Goal: Information Seeking & Learning: Learn about a topic

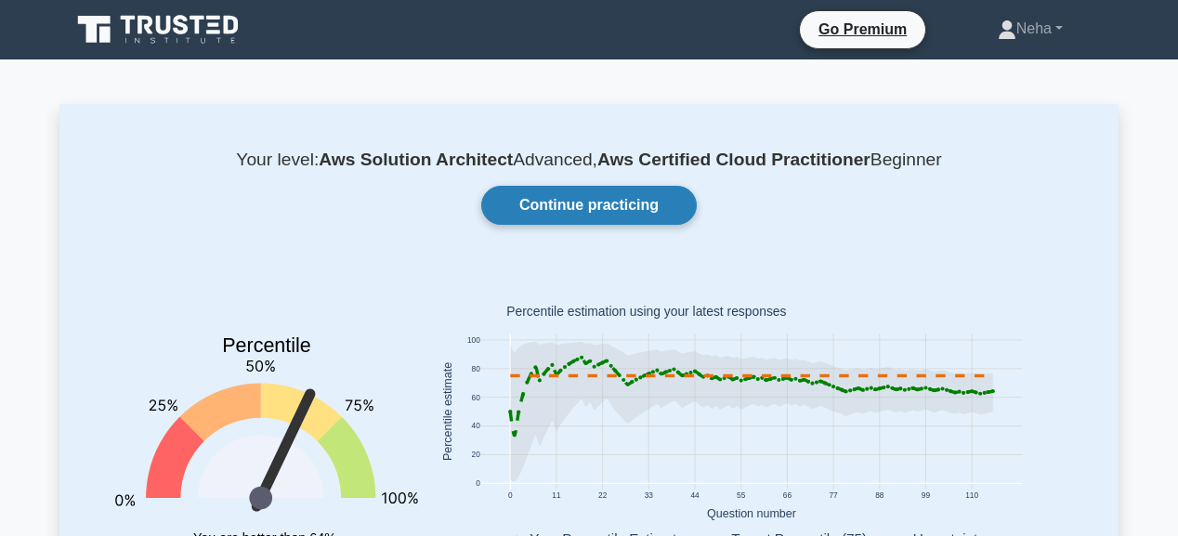
click at [640, 197] on link "Continue practicing" at bounding box center [589, 205] width 216 height 39
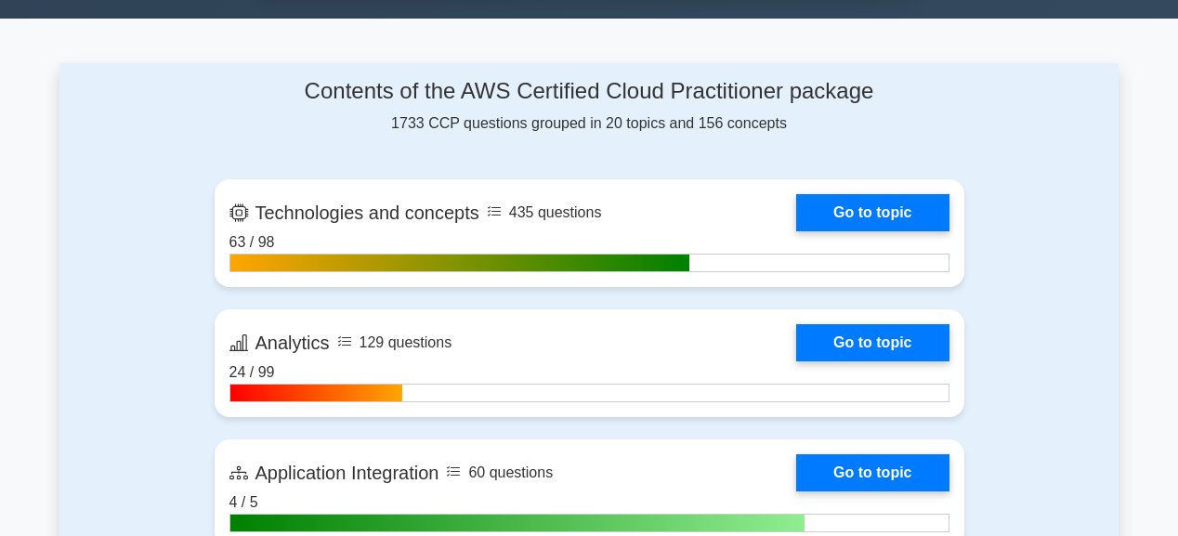
scroll to position [1041, 0]
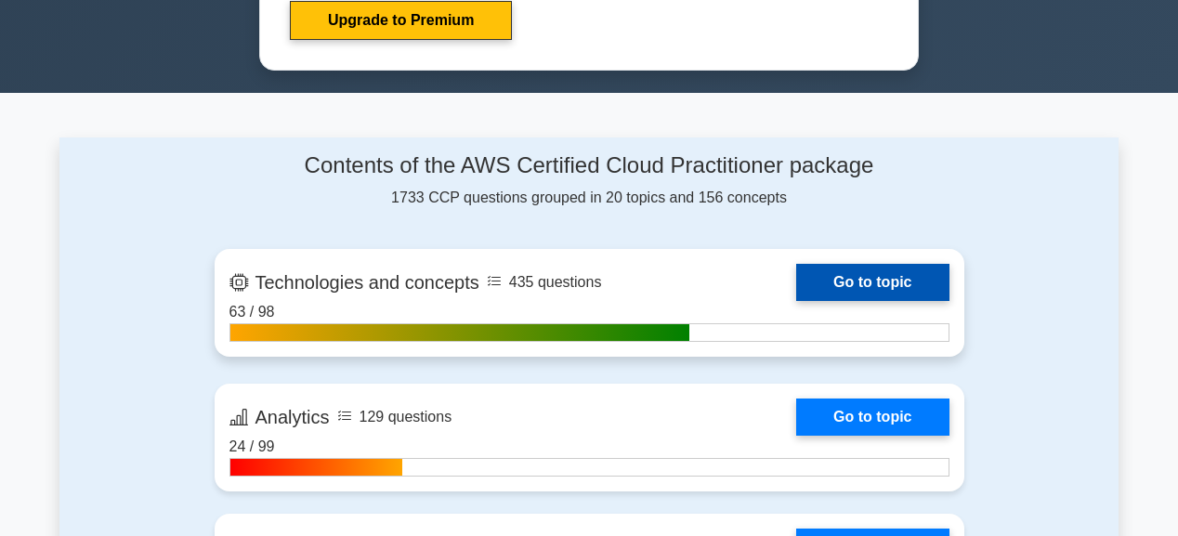
click at [926, 291] on link "Go to topic" at bounding box center [872, 282] width 152 height 37
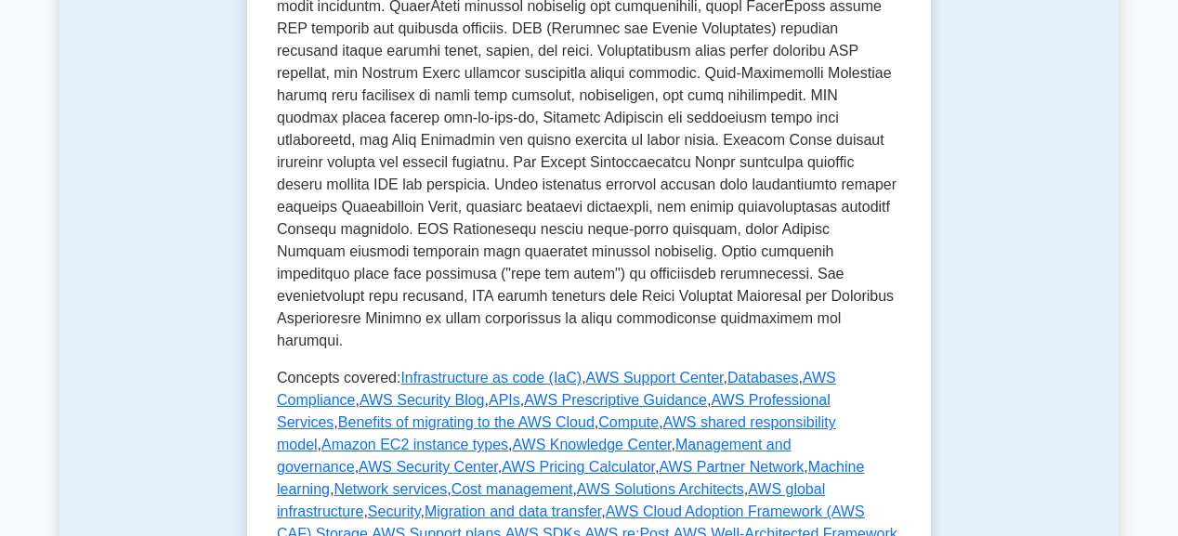
scroll to position [966, 0]
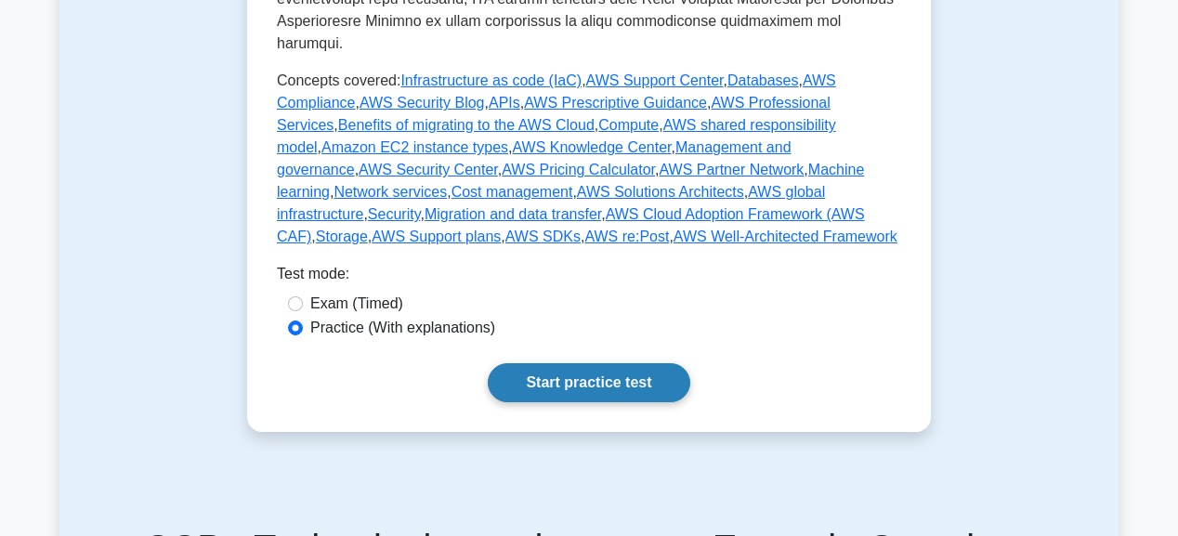
click at [610, 363] on link "Start practice test" at bounding box center [589, 382] width 202 height 39
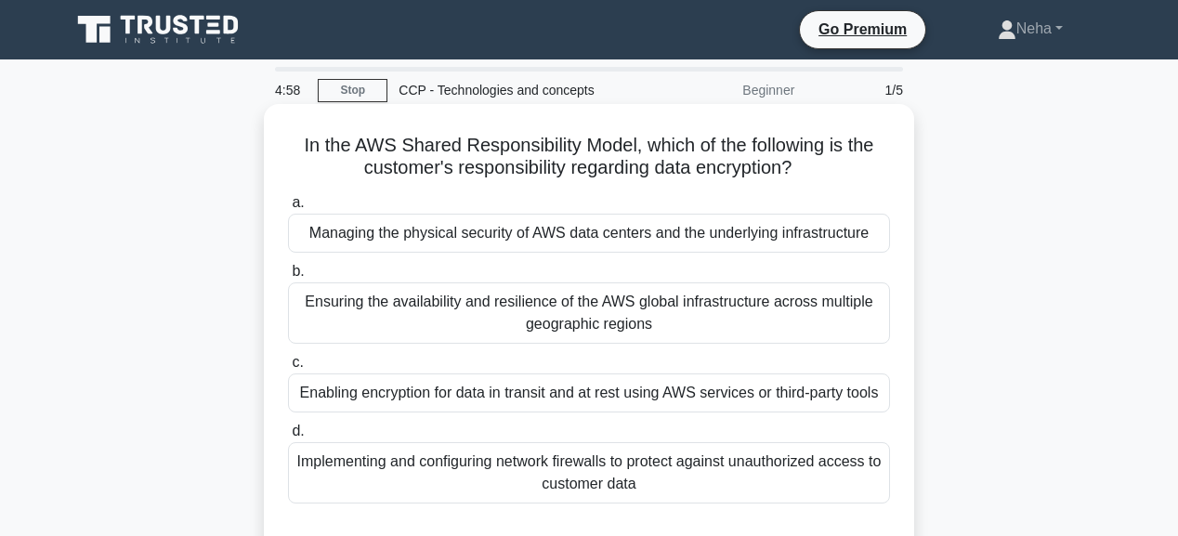
click at [563, 237] on div "Managing the physical security of AWS data centers and the underlying infrastru…" at bounding box center [589, 233] width 602 height 39
click at [288, 209] on input "a. Managing the physical security of AWS data centers and the underlying infras…" at bounding box center [288, 203] width 0 height 12
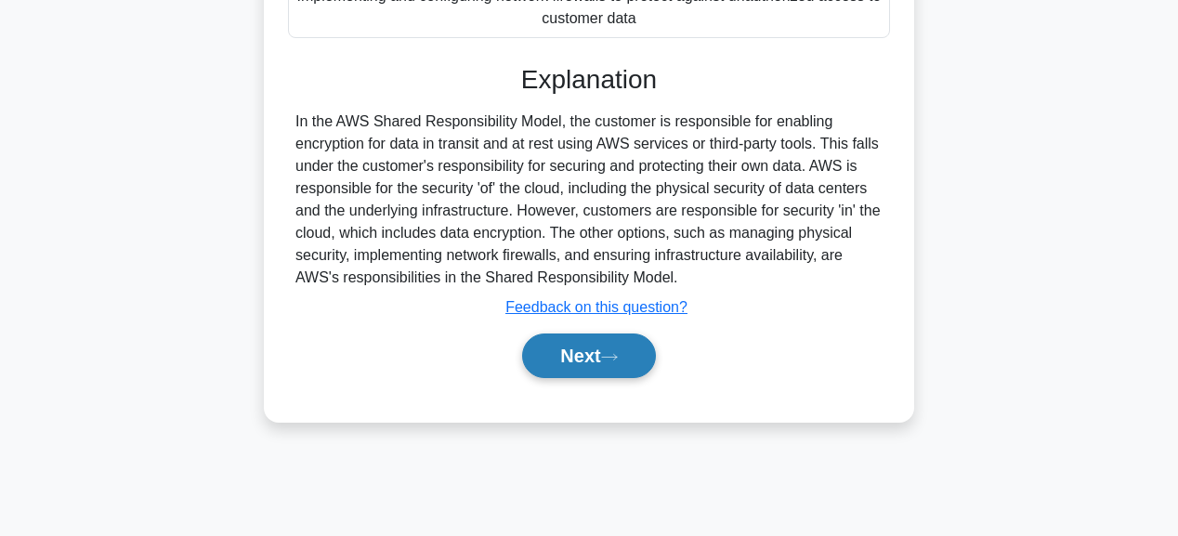
click at [569, 372] on button "Next" at bounding box center [588, 356] width 133 height 45
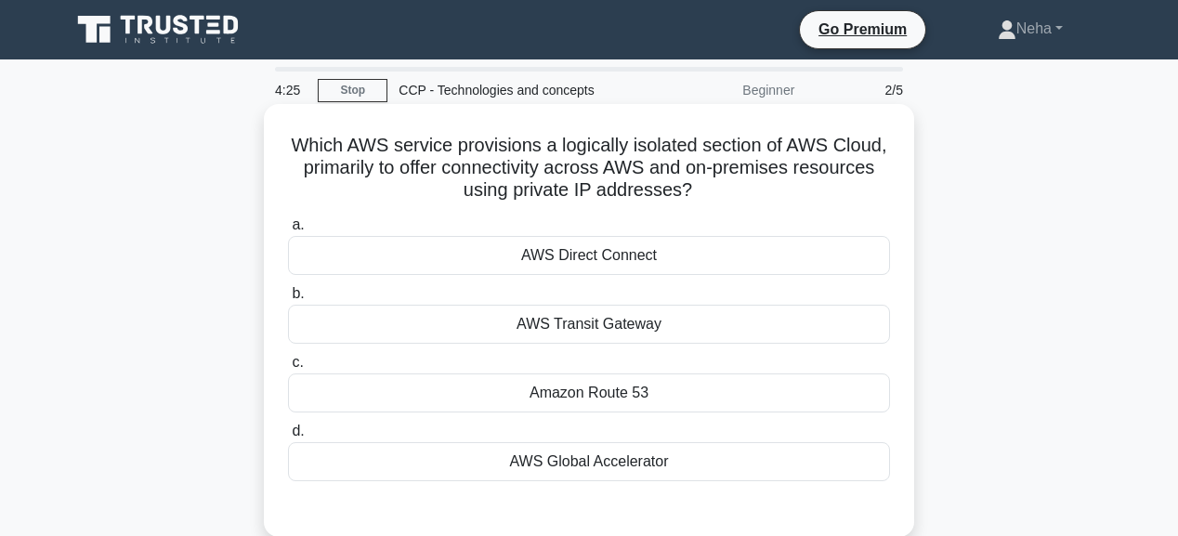
click at [591, 387] on div "Amazon Route 53" at bounding box center [589, 393] width 602 height 39
click at [288, 369] on input "c. Amazon Route 53" at bounding box center [288, 363] width 0 height 12
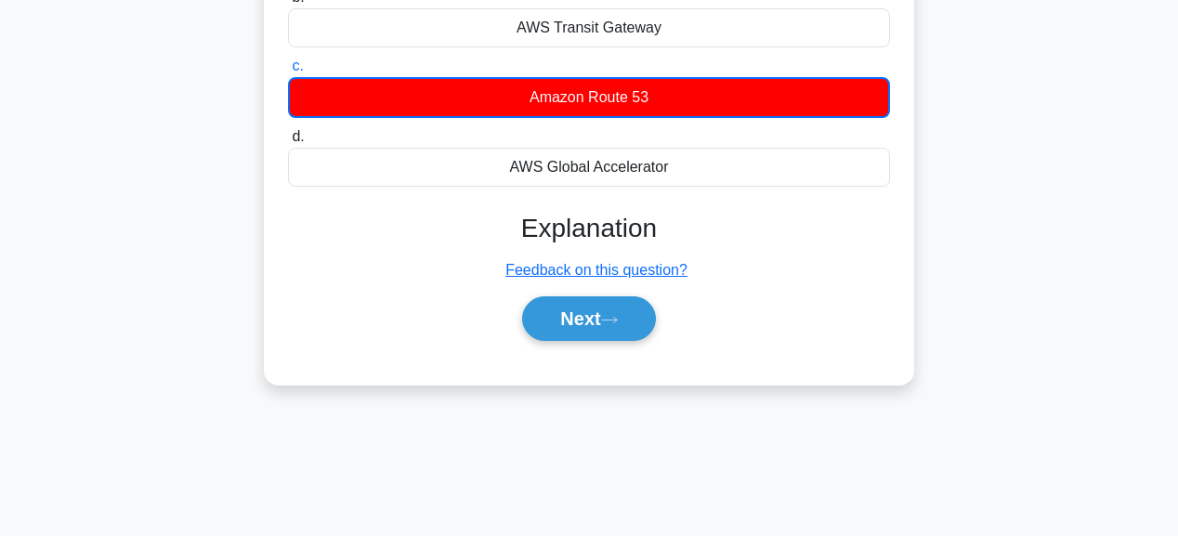
scroll to position [297, 0]
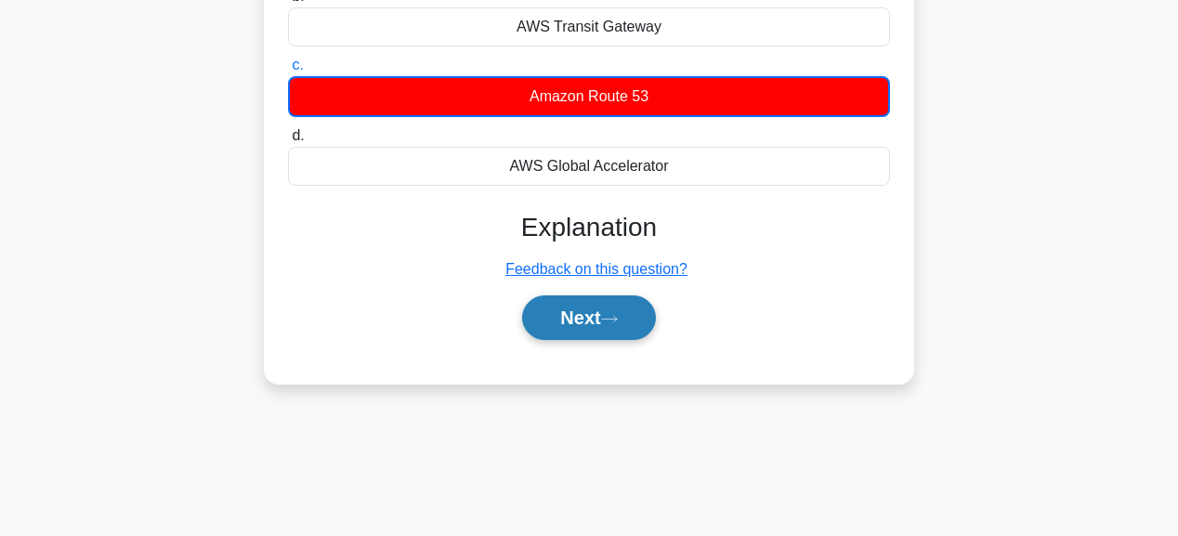
click at [603, 302] on button "Next" at bounding box center [588, 318] width 133 height 45
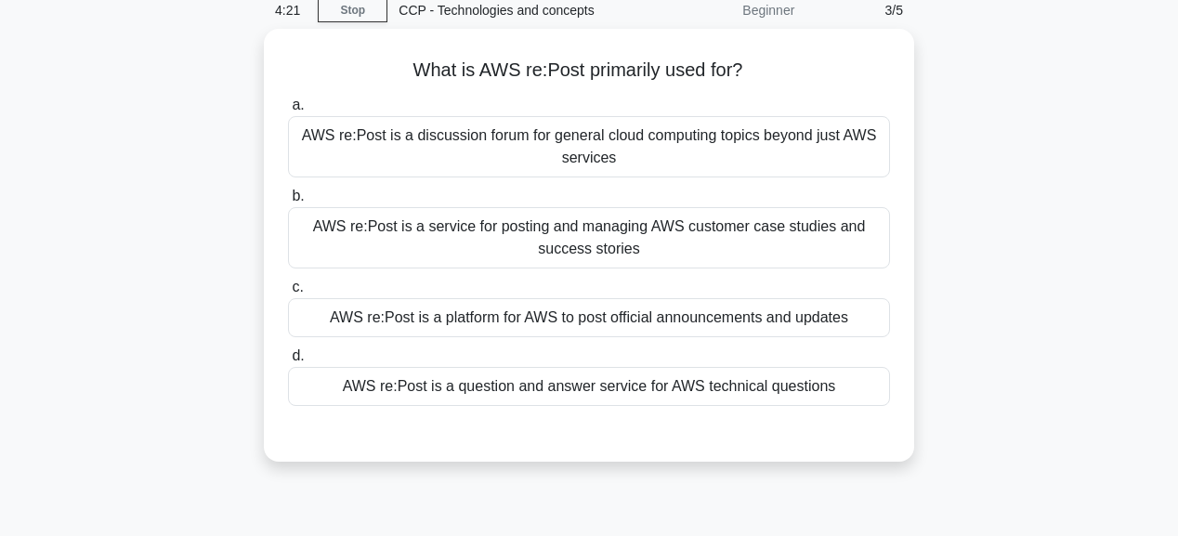
scroll to position [0, 0]
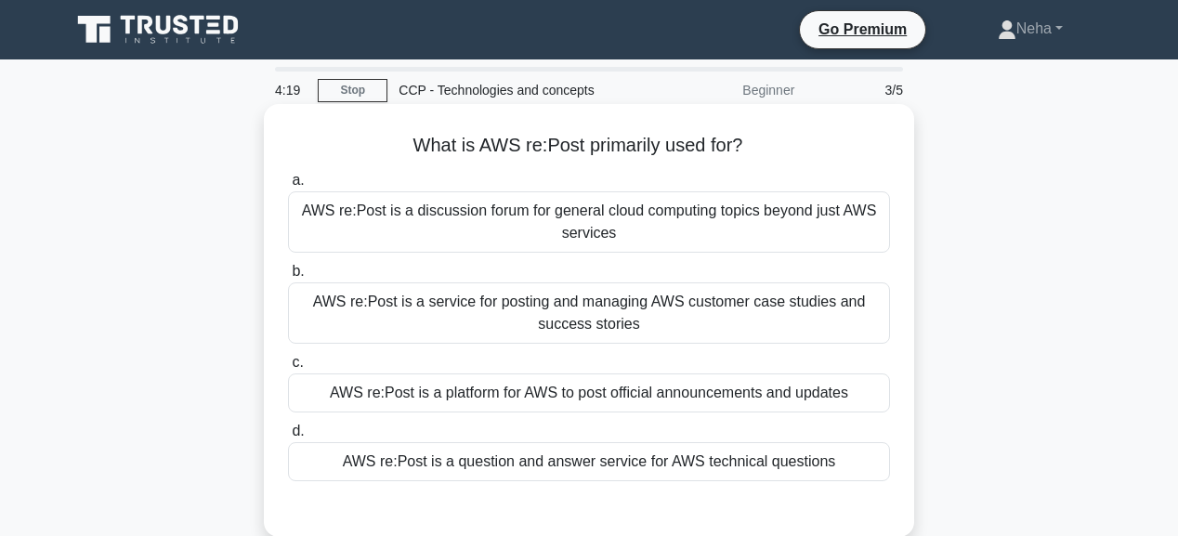
click at [639, 390] on div "AWS re:Post is a platform for AWS to post official announcements and updates" at bounding box center [589, 393] width 602 height 39
click at [288, 369] on input "c. AWS re:Post is a platform for AWS to post official announcements and updates" at bounding box center [288, 363] width 0 height 12
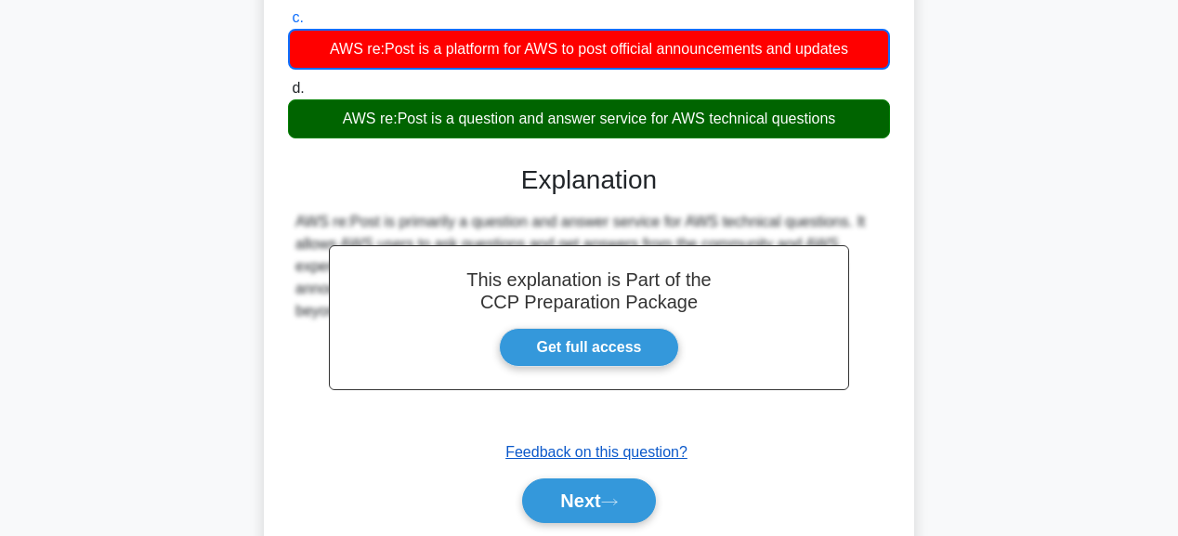
scroll to position [372, 0]
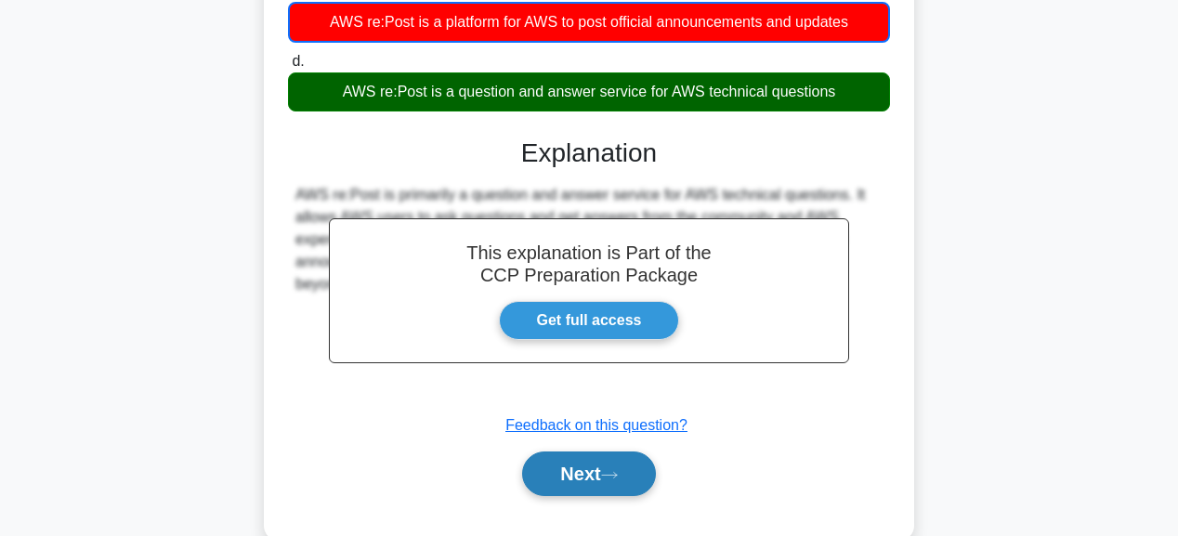
click at [604, 474] on button "Next" at bounding box center [588, 474] width 133 height 45
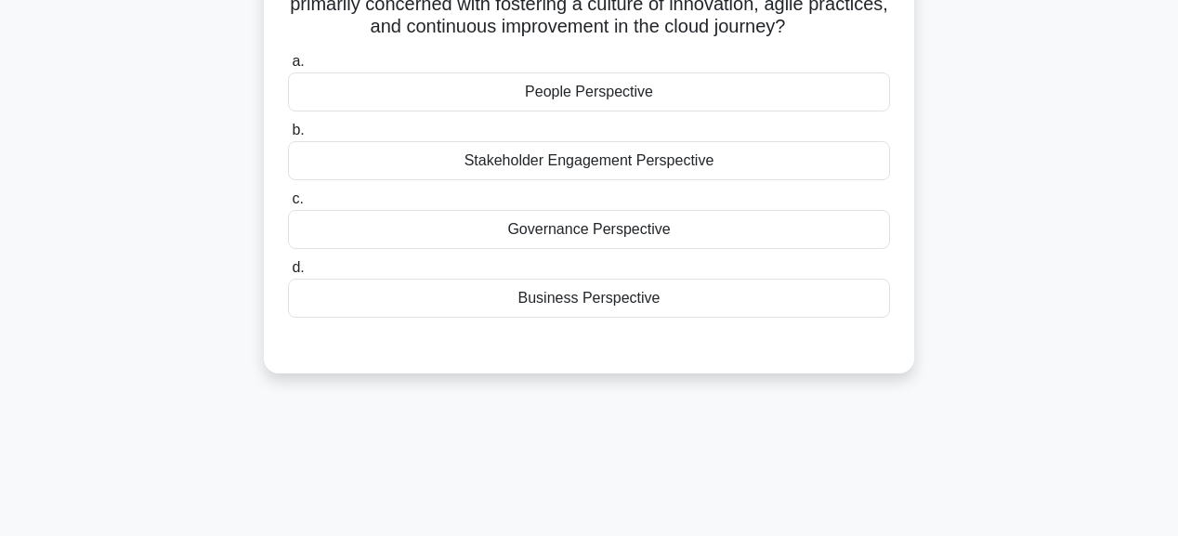
scroll to position [74, 0]
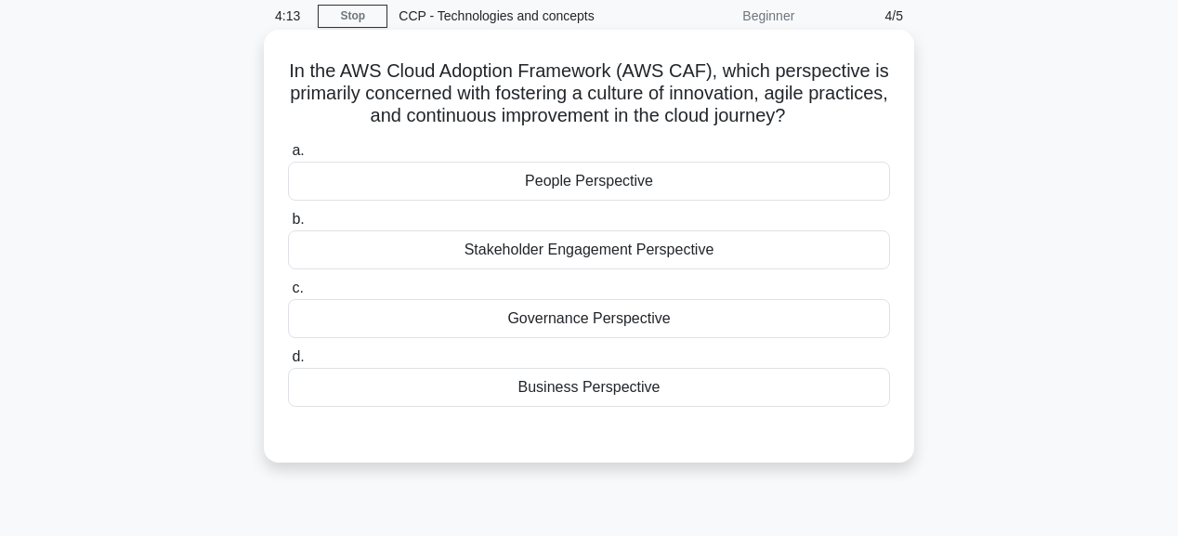
click at [599, 181] on div "People Perspective" at bounding box center [589, 181] width 602 height 39
click at [288, 157] on input "a. People Perspective" at bounding box center [288, 151] width 0 height 12
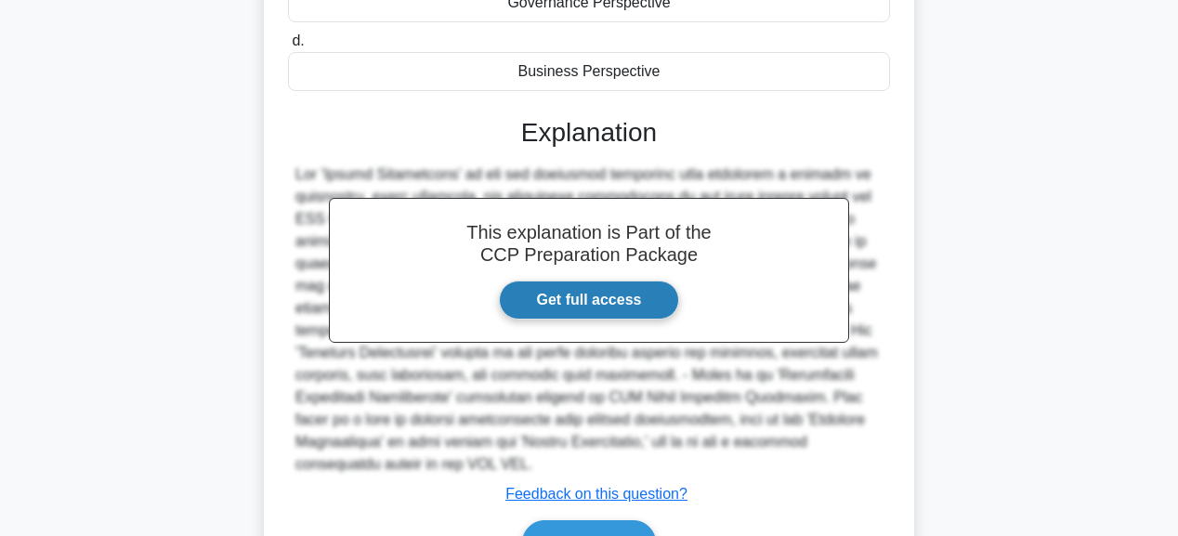
scroll to position [497, 0]
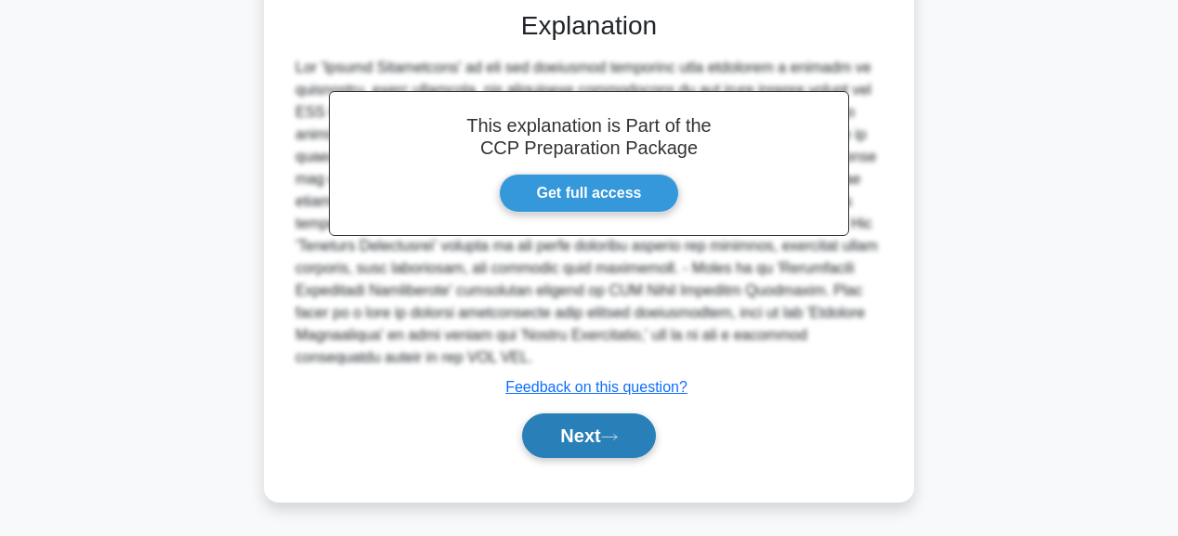
click at [594, 425] on button "Next" at bounding box center [588, 436] width 133 height 45
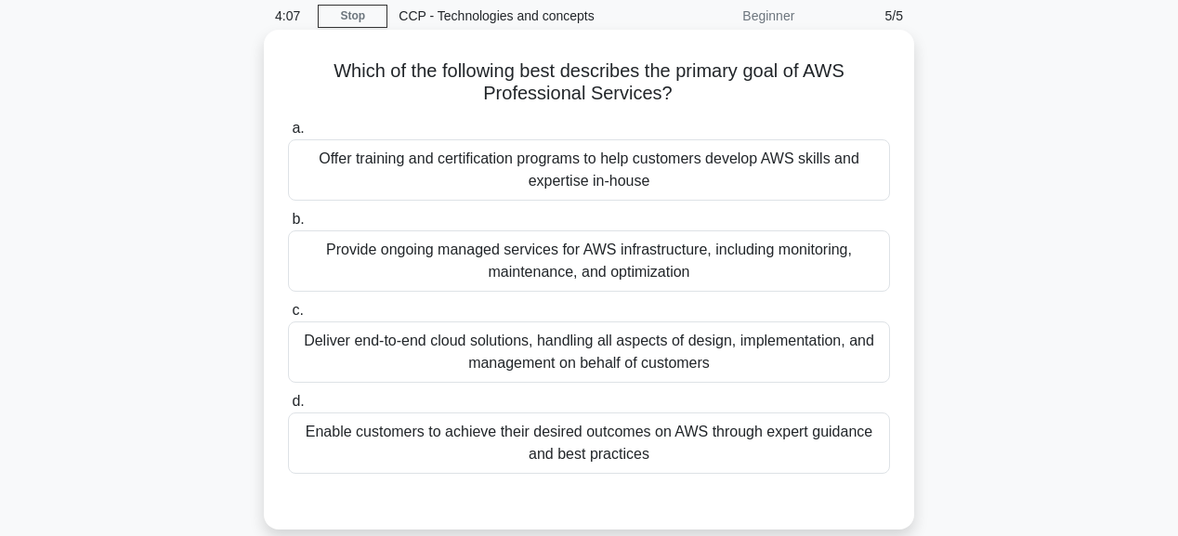
scroll to position [0, 0]
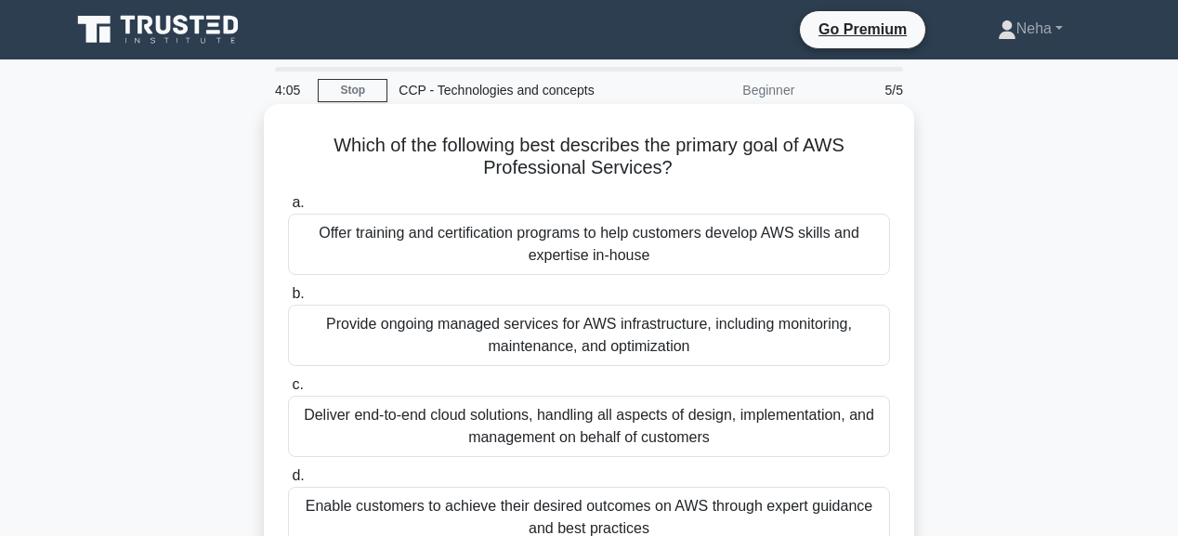
click at [589, 331] on div "Provide ongoing managed services for AWS infrastructure, including monitoring, …" at bounding box center [589, 335] width 602 height 61
click at [288, 300] on input "b. Provide ongoing managed services for AWS infrastructure, including monitorin…" at bounding box center [288, 294] width 0 height 12
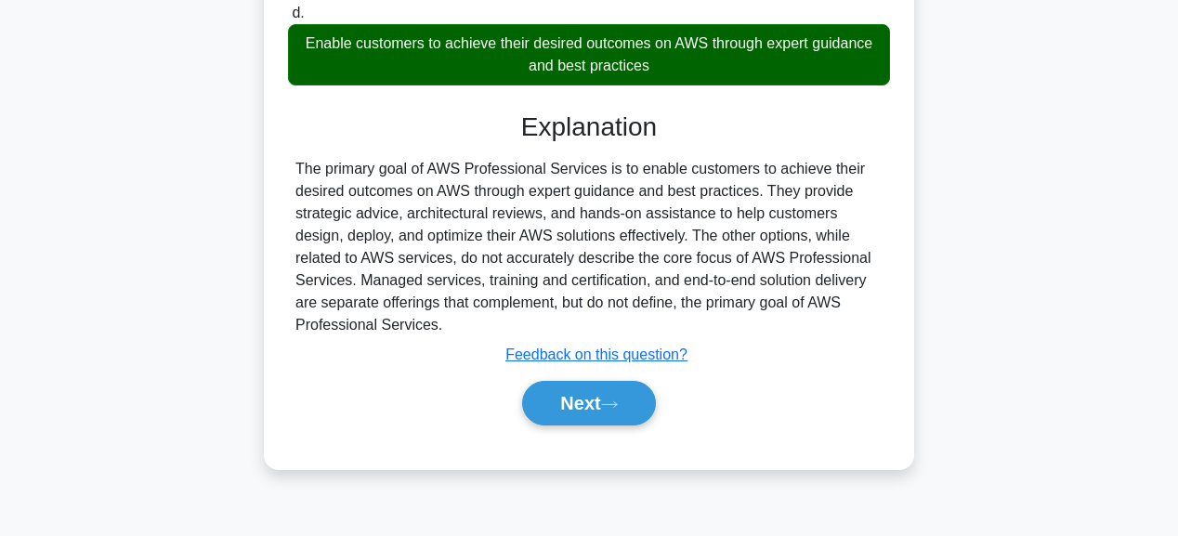
scroll to position [468, 0]
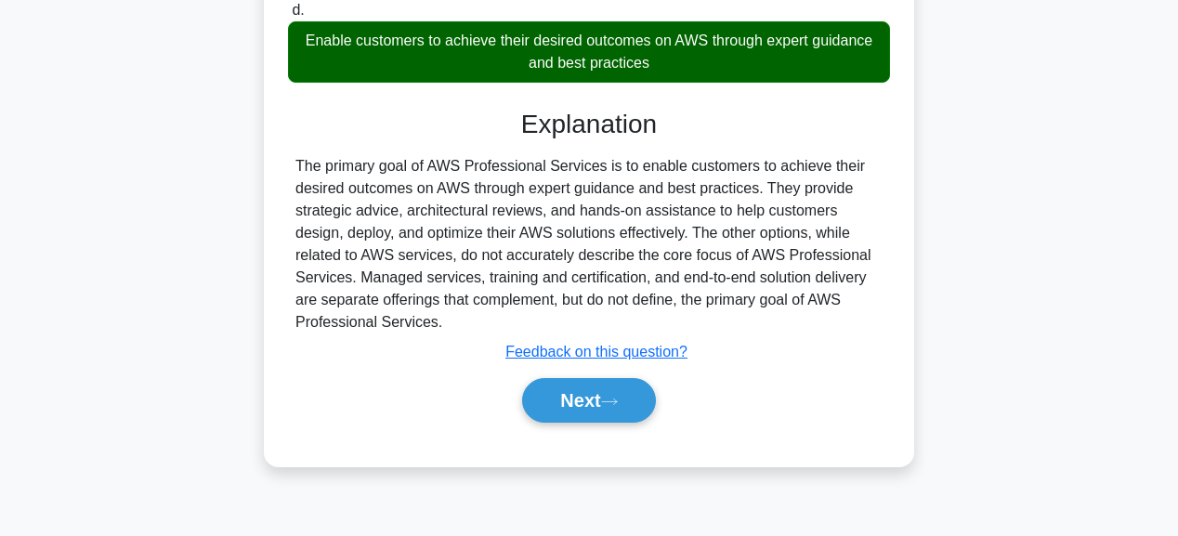
click at [583, 398] on button "Next" at bounding box center [588, 400] width 133 height 45
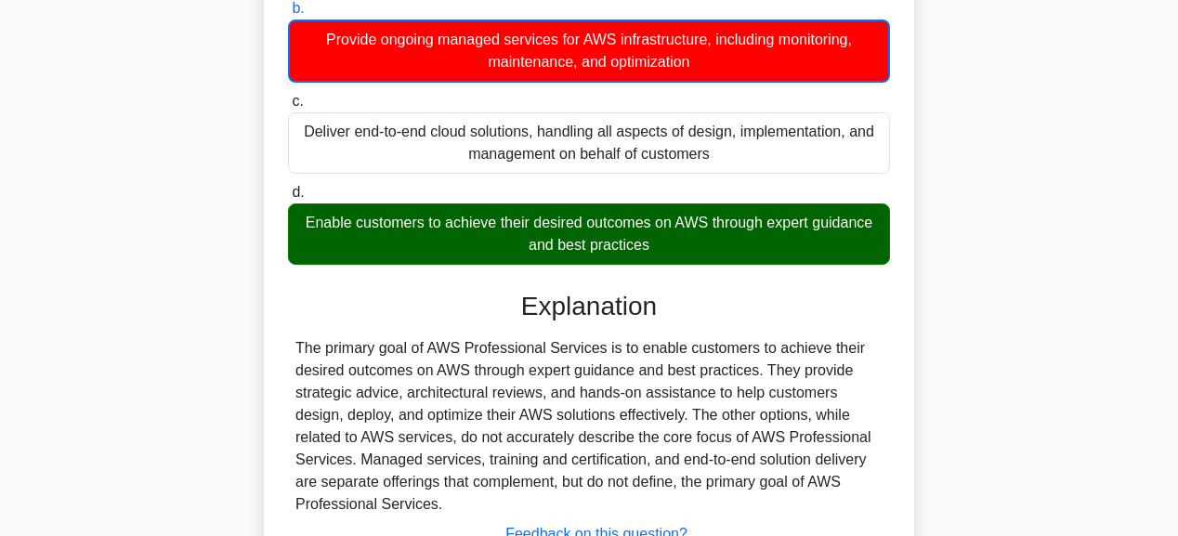
scroll to position [171, 0]
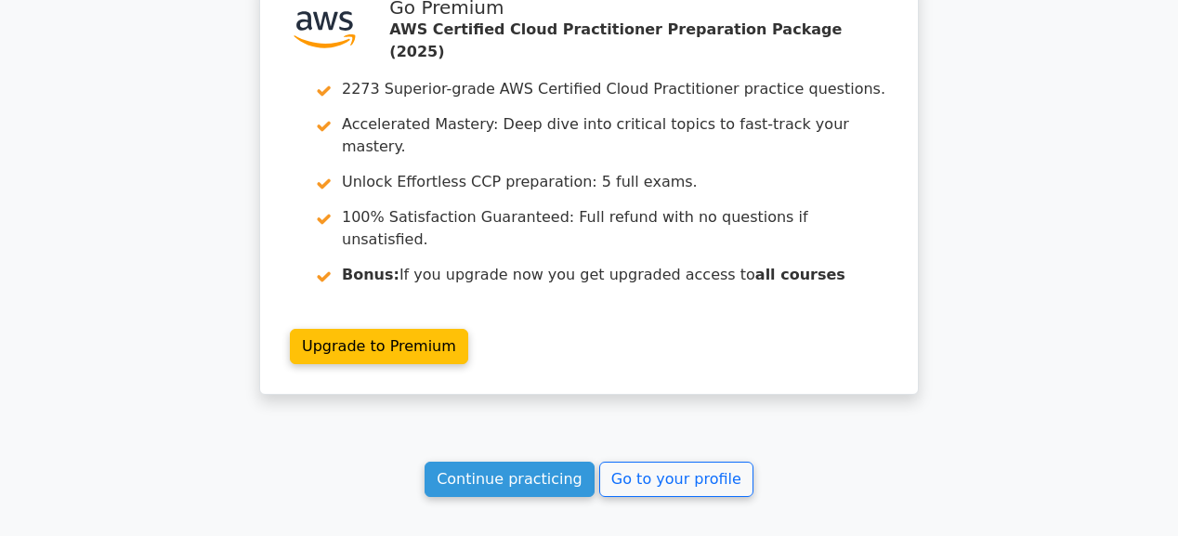
scroll to position [2657, 0]
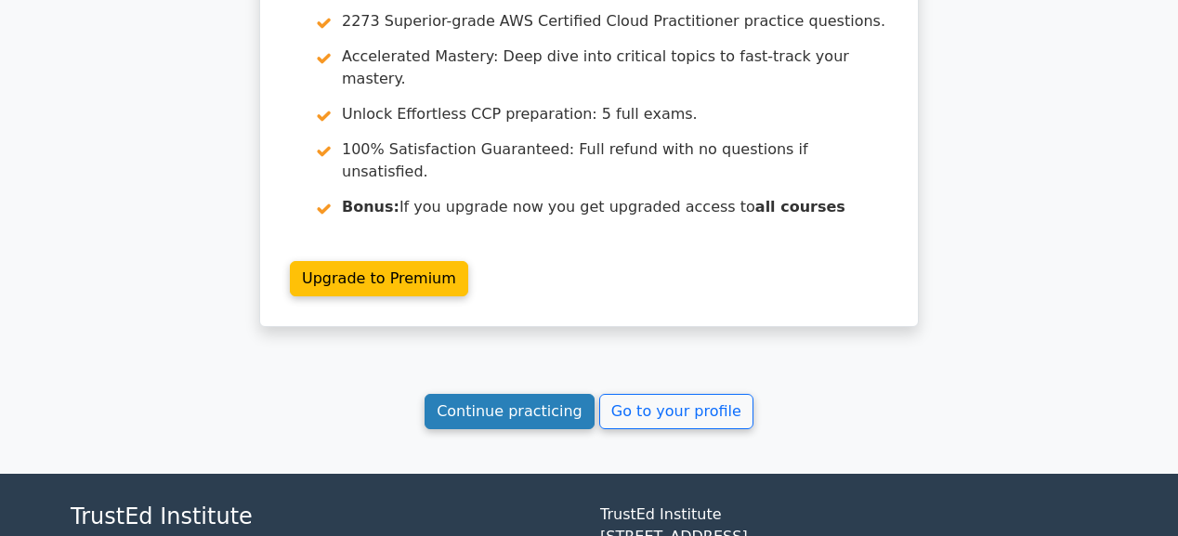
click at [539, 394] on link "Continue practicing" at bounding box center [510, 411] width 170 height 35
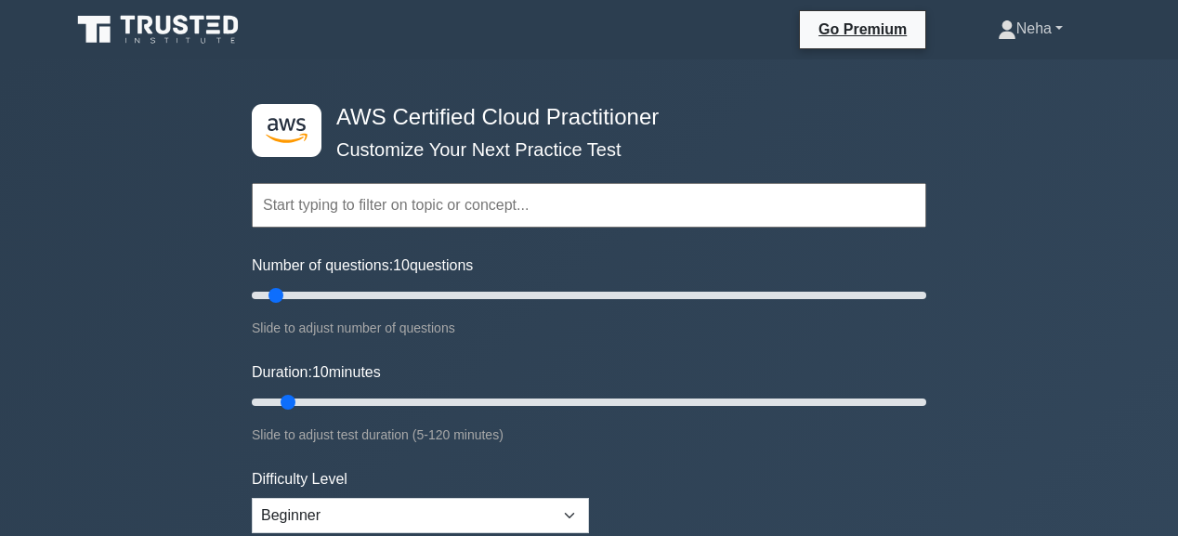
click at [1058, 20] on link "Neha" at bounding box center [1030, 28] width 154 height 37
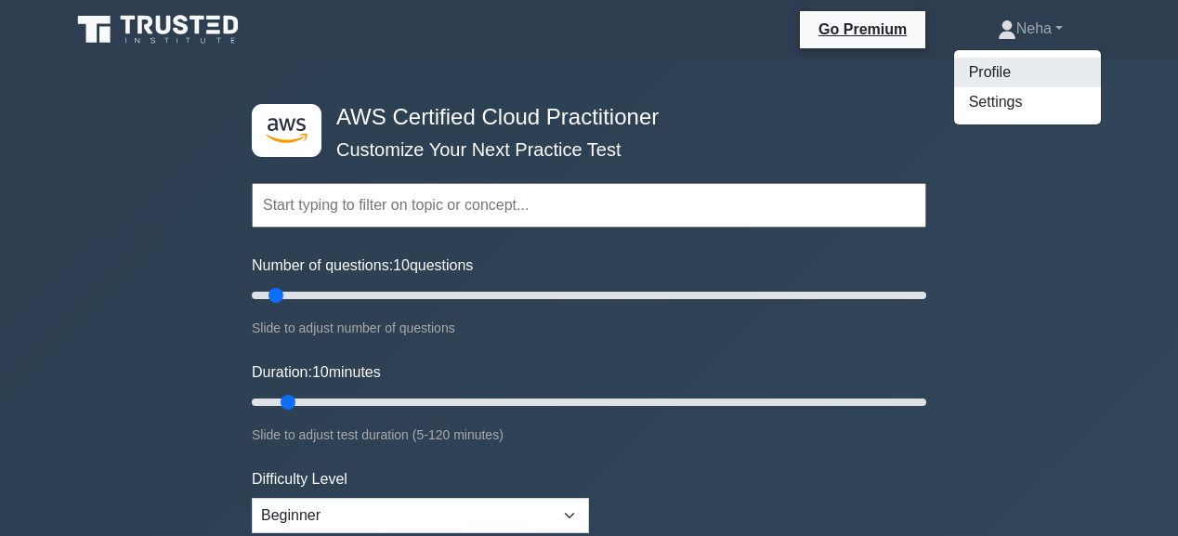
click at [976, 66] on link "Profile" at bounding box center [1027, 73] width 147 height 30
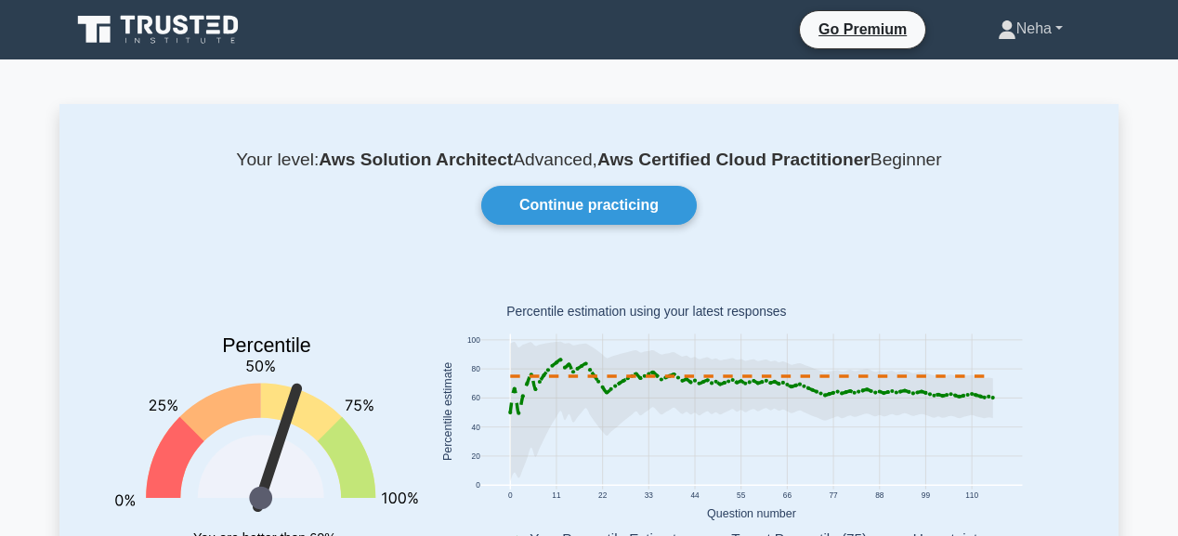
click at [1058, 25] on link "Neha" at bounding box center [1030, 28] width 154 height 37
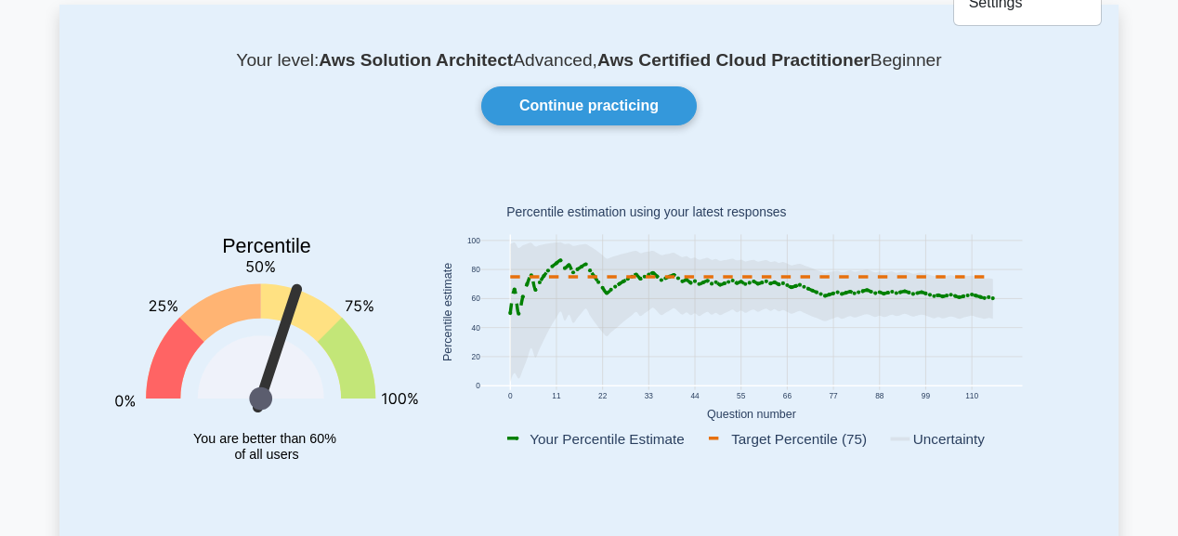
scroll to position [74, 0]
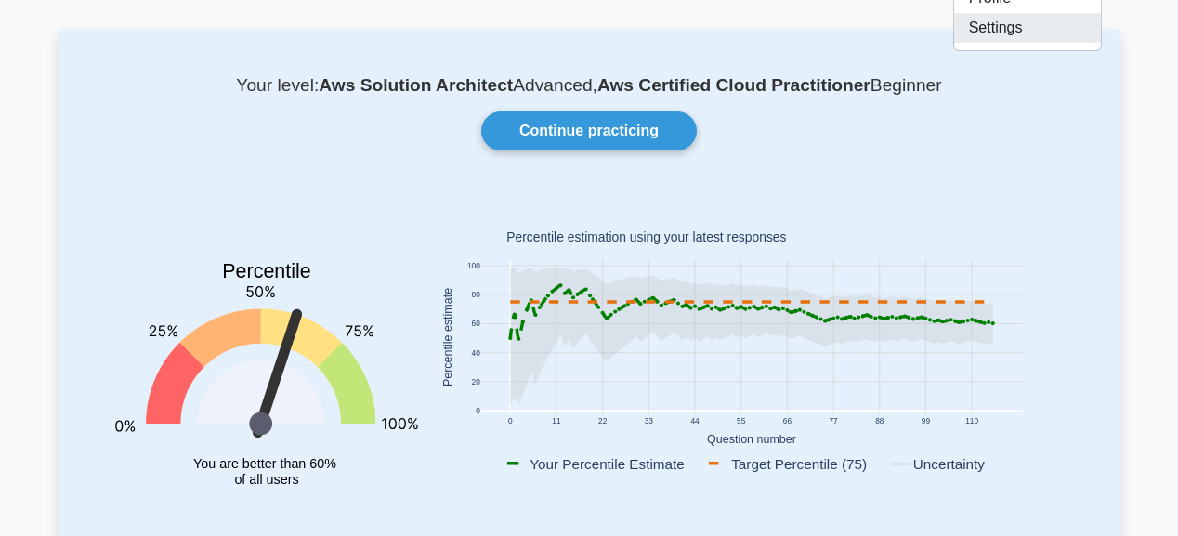
click at [995, 30] on link "Settings" at bounding box center [1027, 28] width 147 height 30
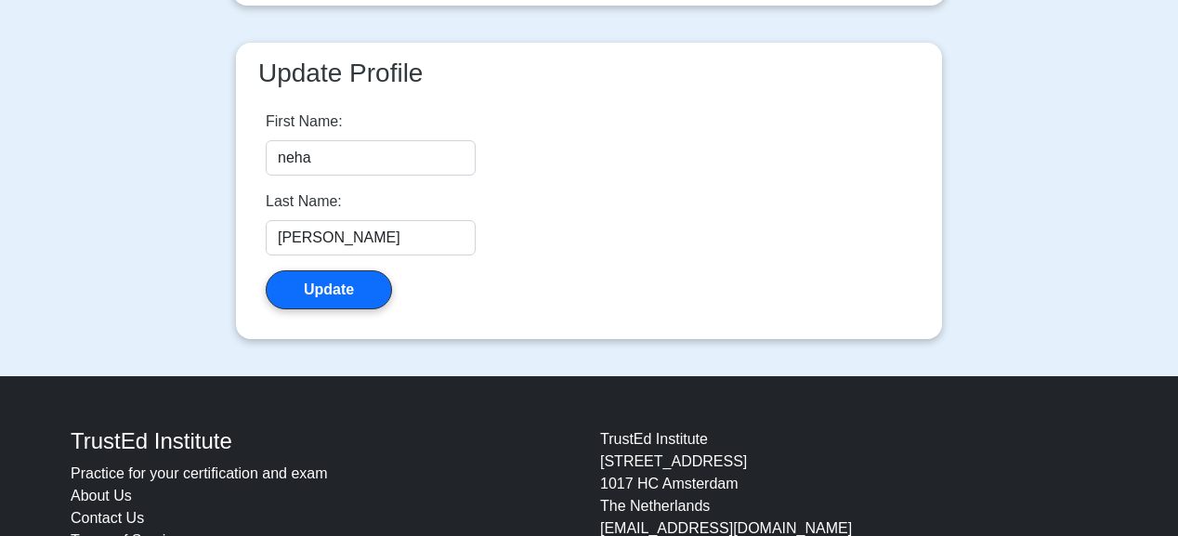
scroll to position [509, 0]
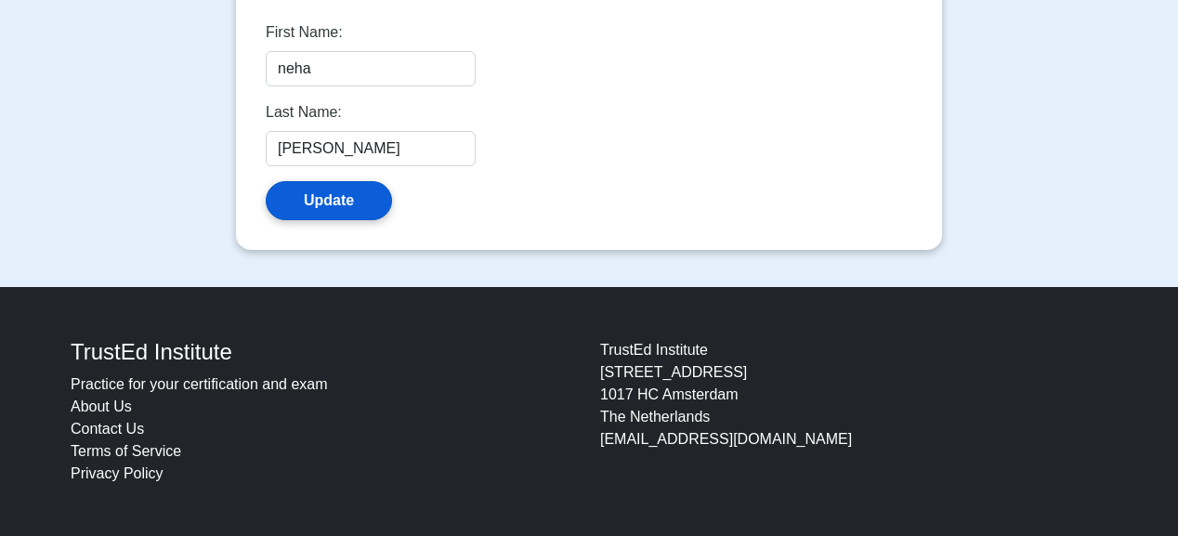
click at [338, 193] on button "Update" at bounding box center [329, 200] width 126 height 39
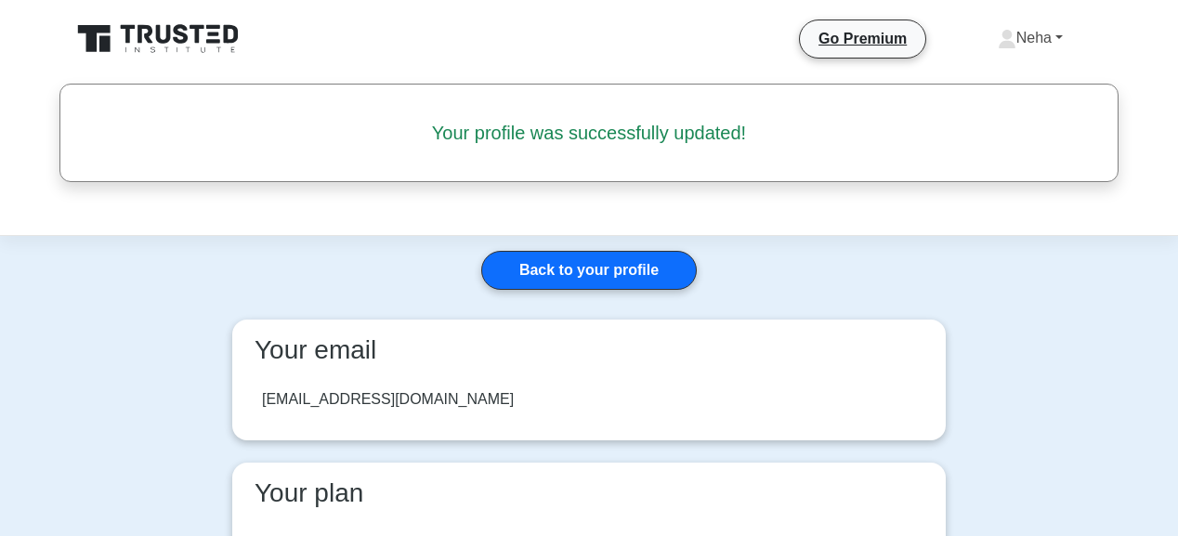
click at [1052, 39] on link "Neha" at bounding box center [1030, 38] width 154 height 37
click at [980, 76] on link "Profile" at bounding box center [1027, 82] width 147 height 30
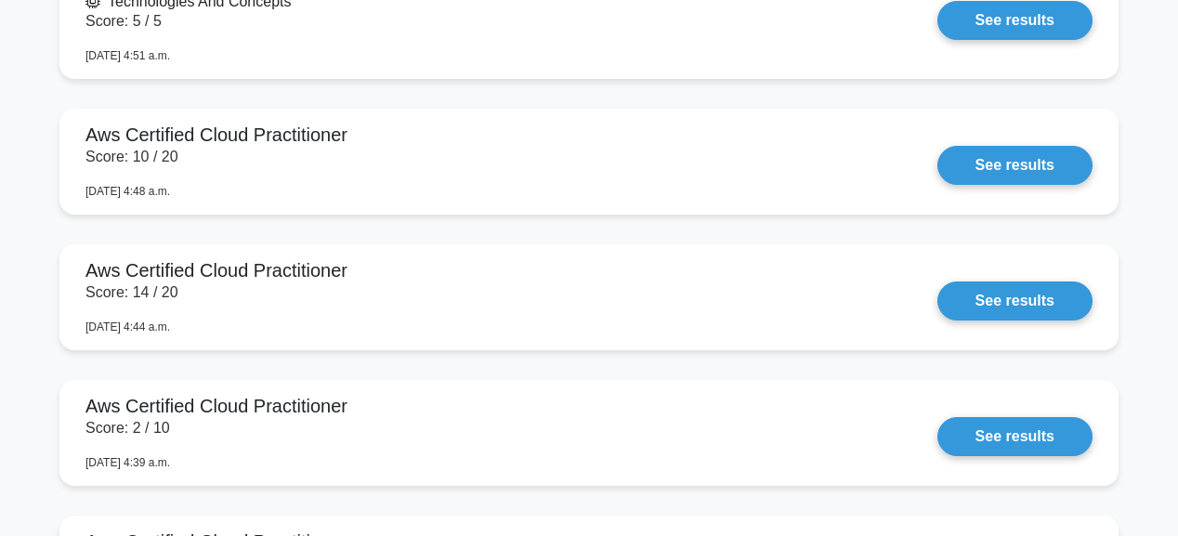
scroll to position [3197, 0]
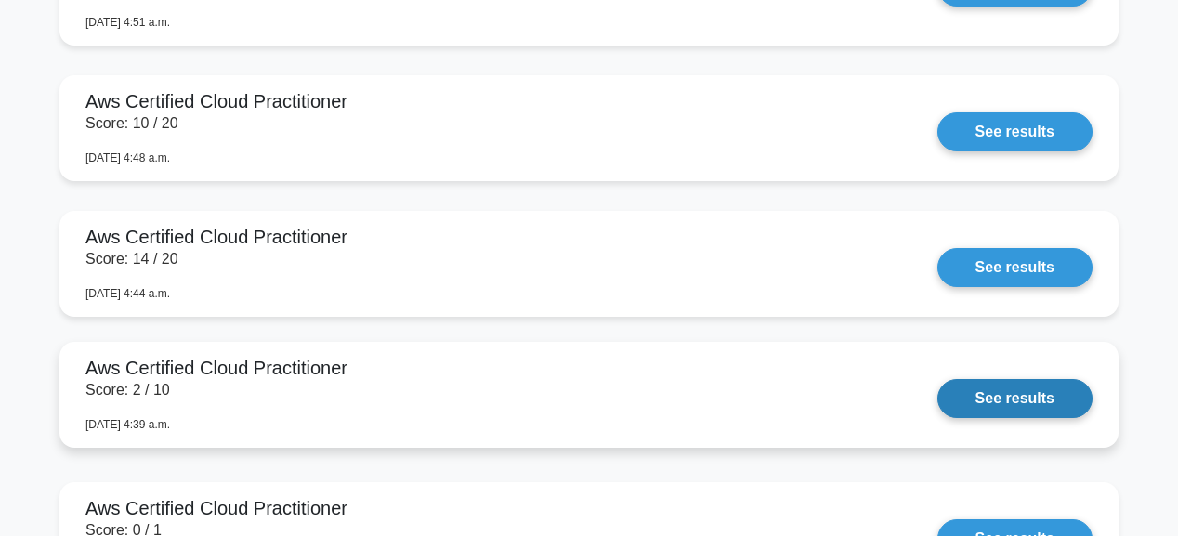
click at [1034, 408] on link "See results" at bounding box center [1015, 398] width 155 height 39
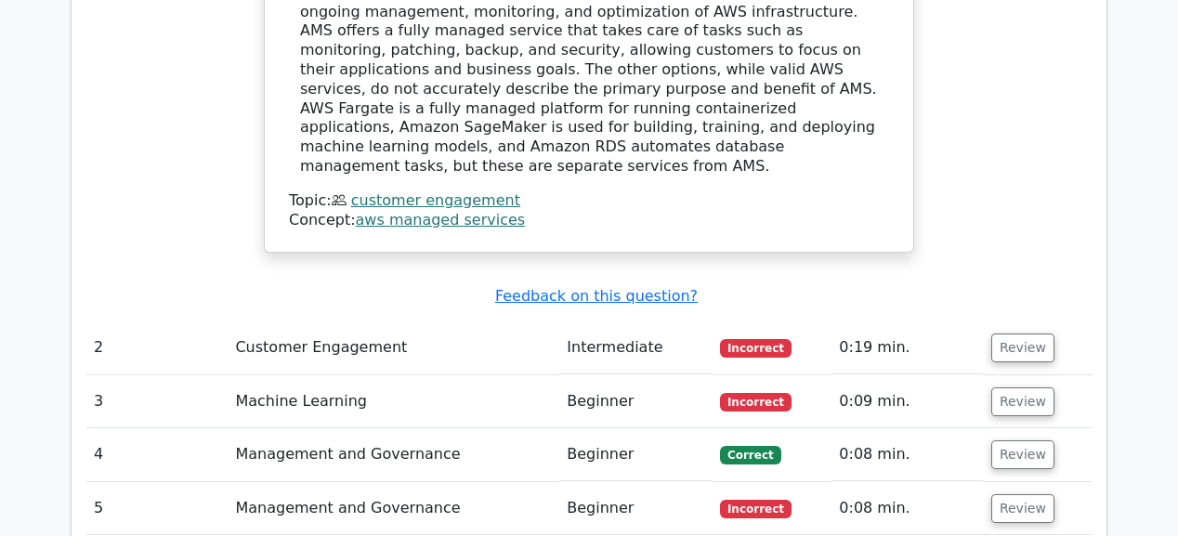
scroll to position [1933, 0]
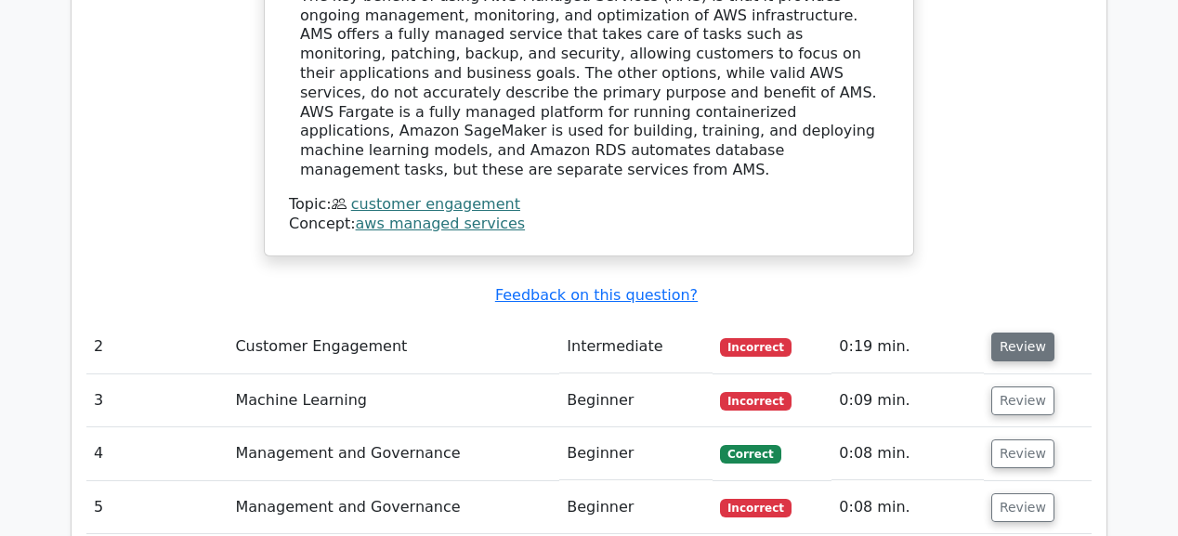
click at [1004, 333] on button "Review" at bounding box center [1023, 347] width 63 height 29
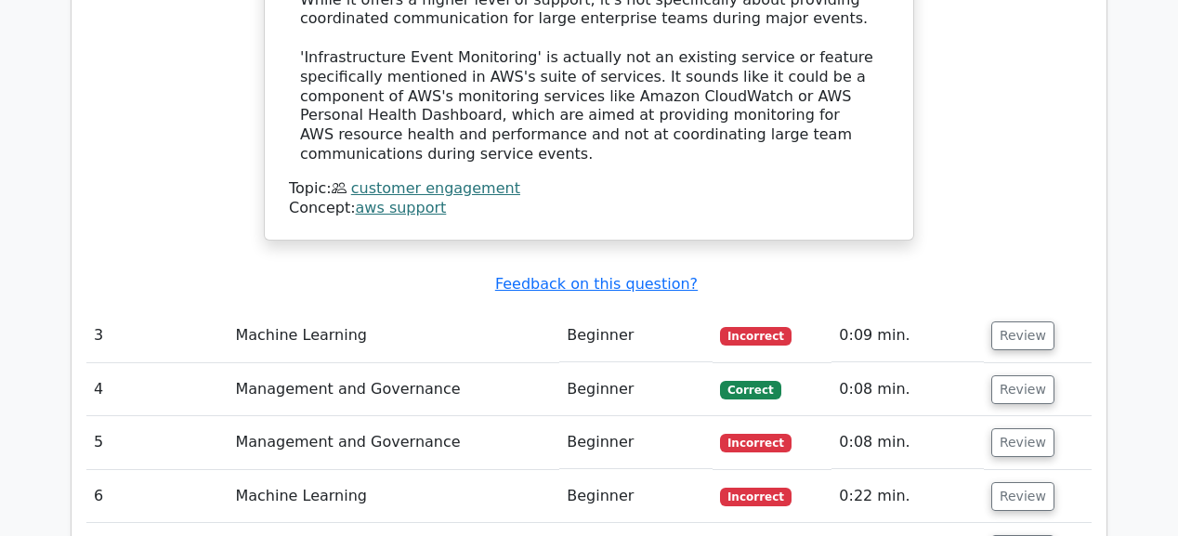
scroll to position [3122, 0]
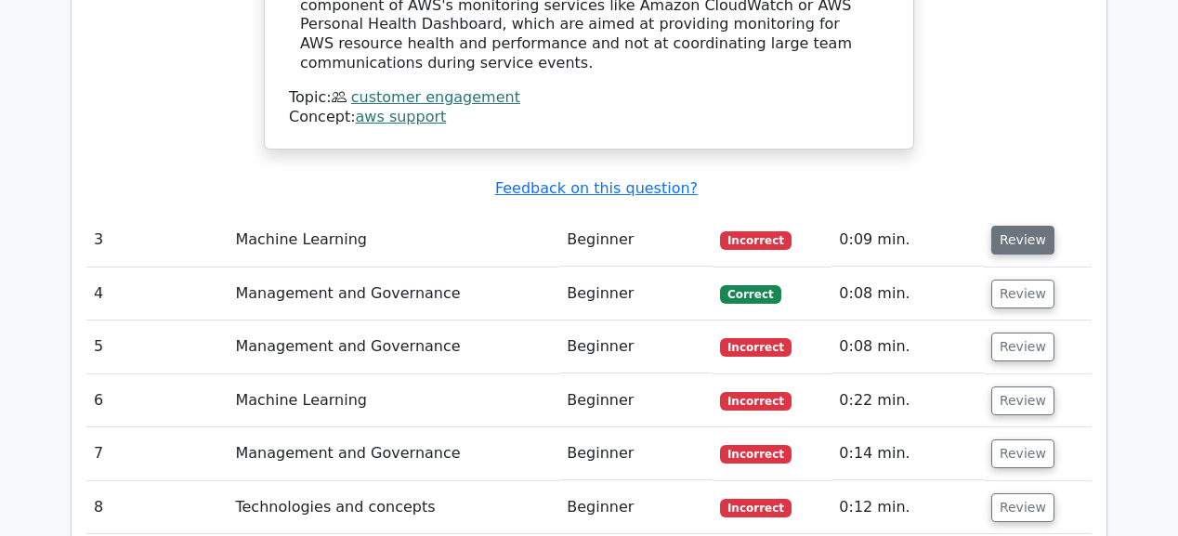
click at [1030, 226] on button "Review" at bounding box center [1023, 240] width 63 height 29
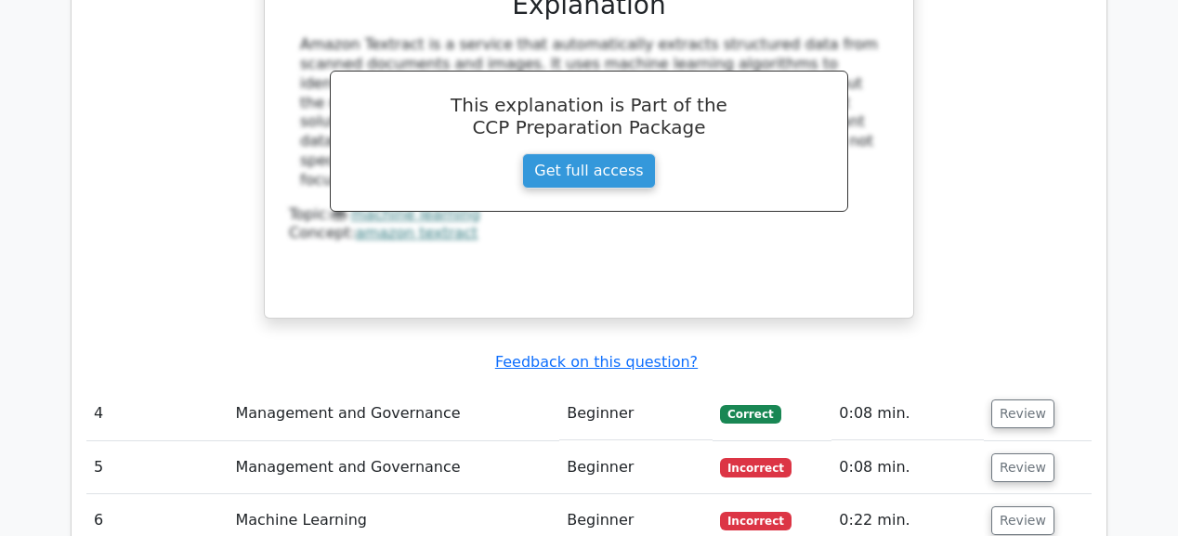
scroll to position [3791, 0]
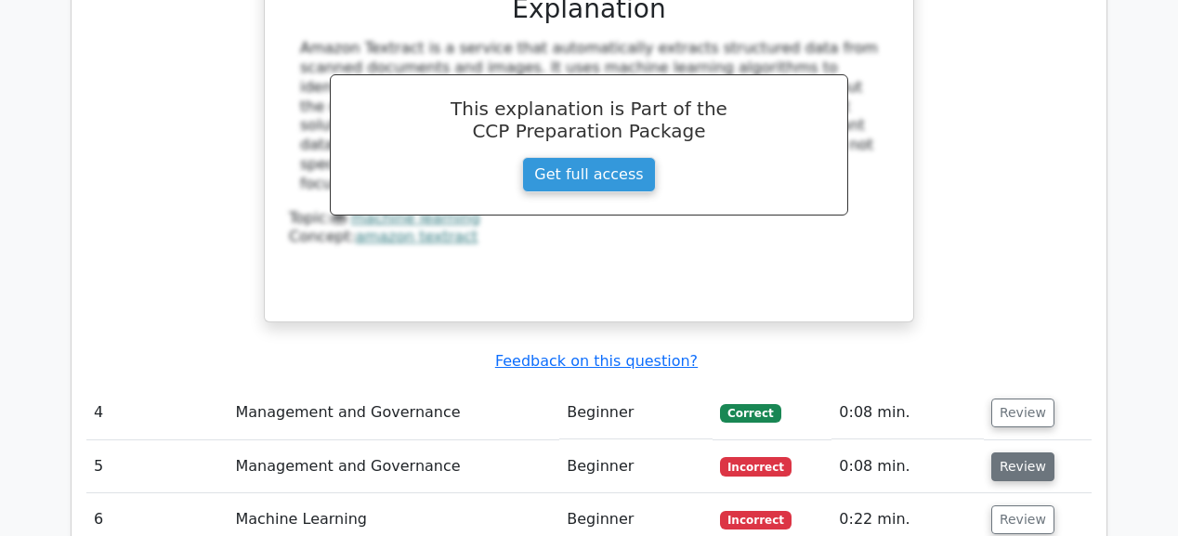
click at [1008, 453] on button "Review" at bounding box center [1023, 467] width 63 height 29
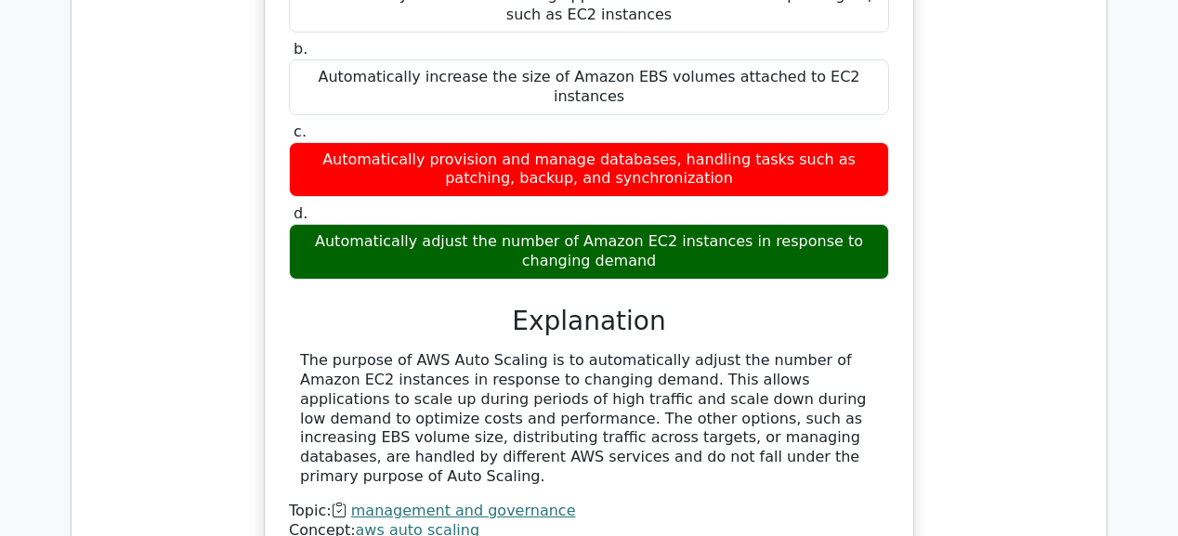
scroll to position [4609, 0]
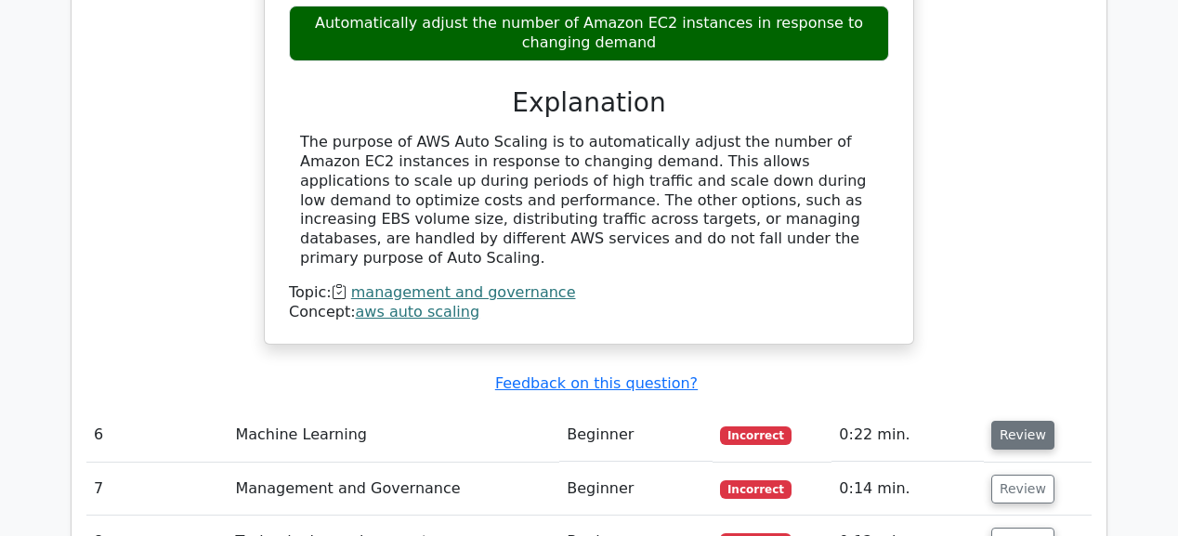
click at [1013, 421] on button "Review" at bounding box center [1023, 435] width 63 height 29
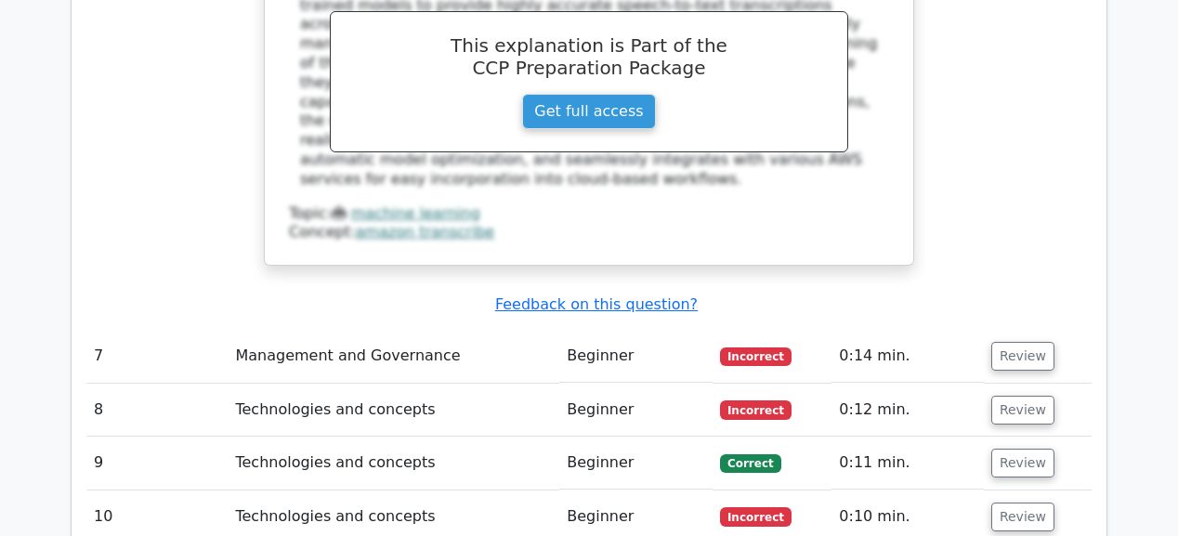
scroll to position [5576, 0]
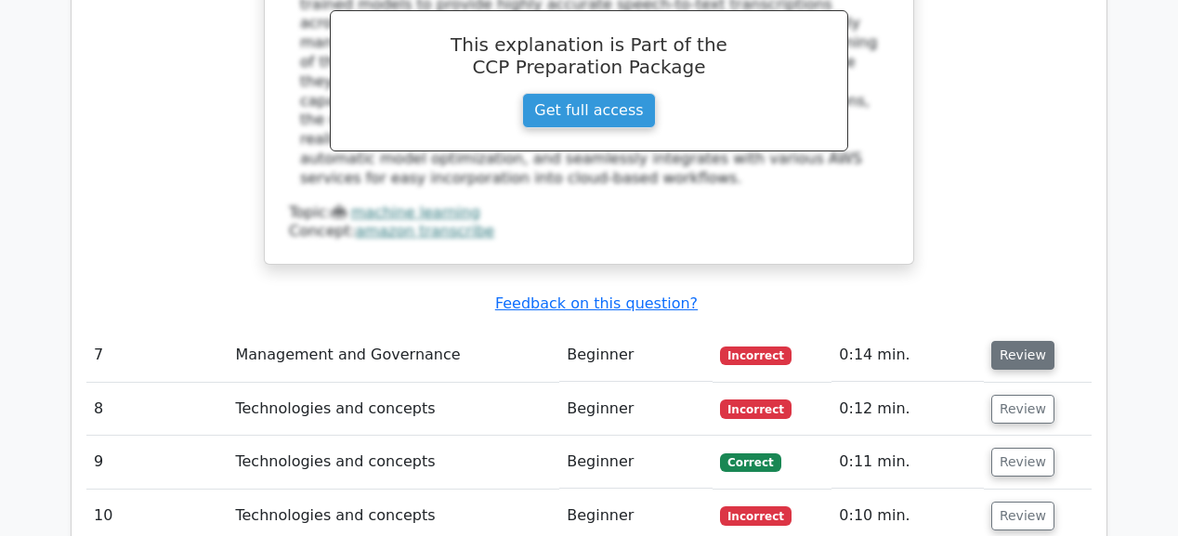
click at [1006, 341] on button "Review" at bounding box center [1023, 355] width 63 height 29
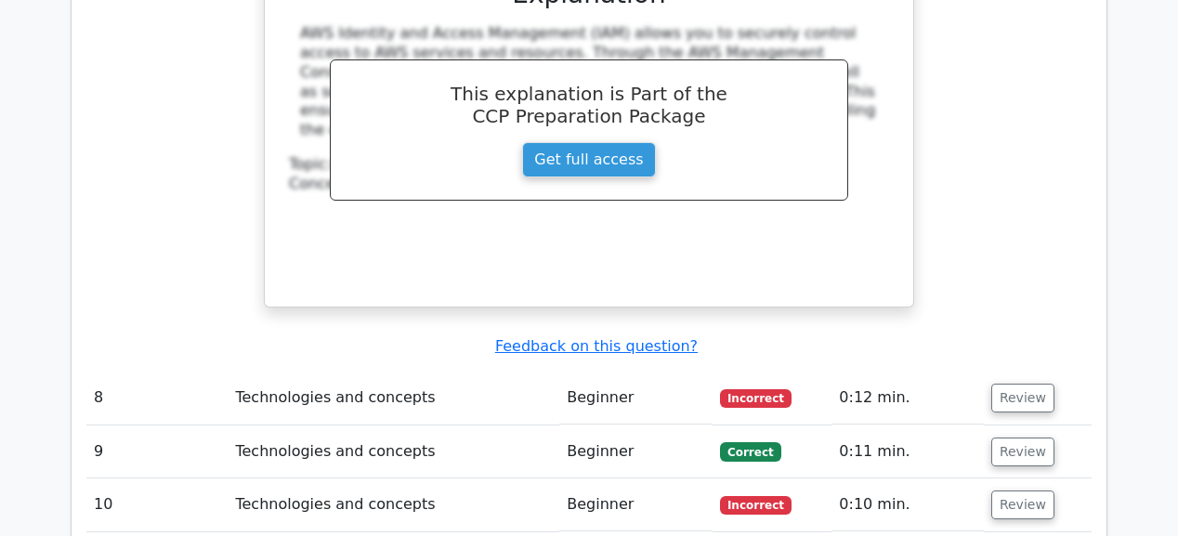
scroll to position [6319, 0]
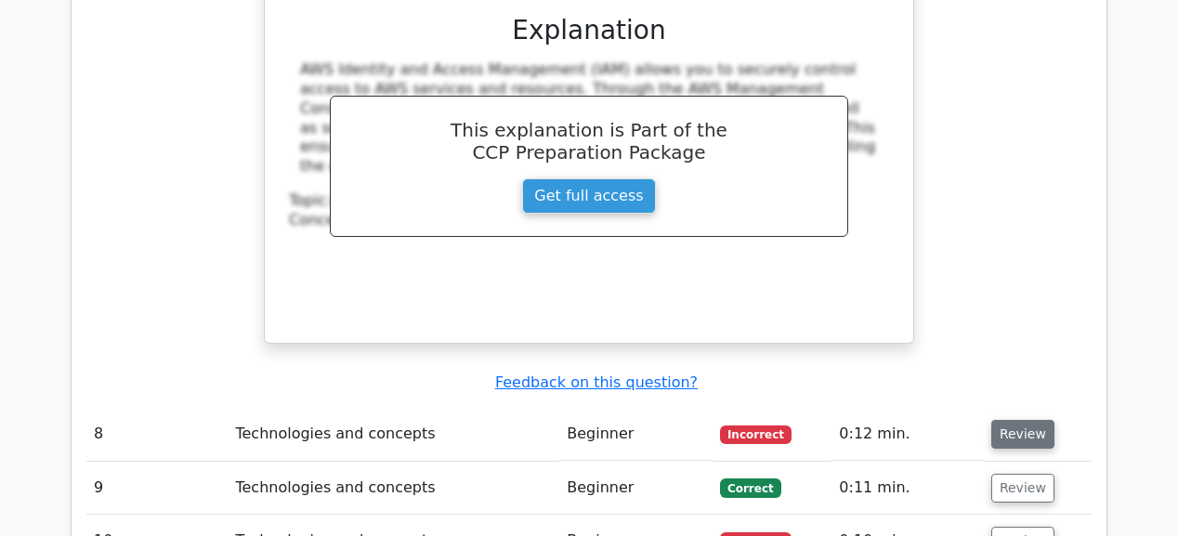
click at [1032, 420] on button "Review" at bounding box center [1023, 434] width 63 height 29
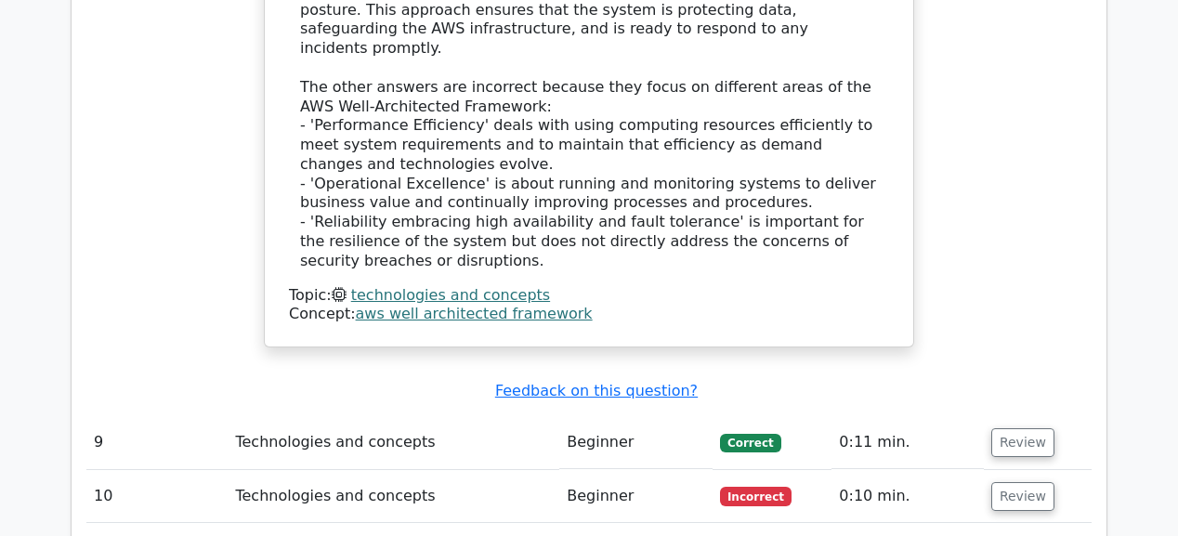
scroll to position [7434, 0]
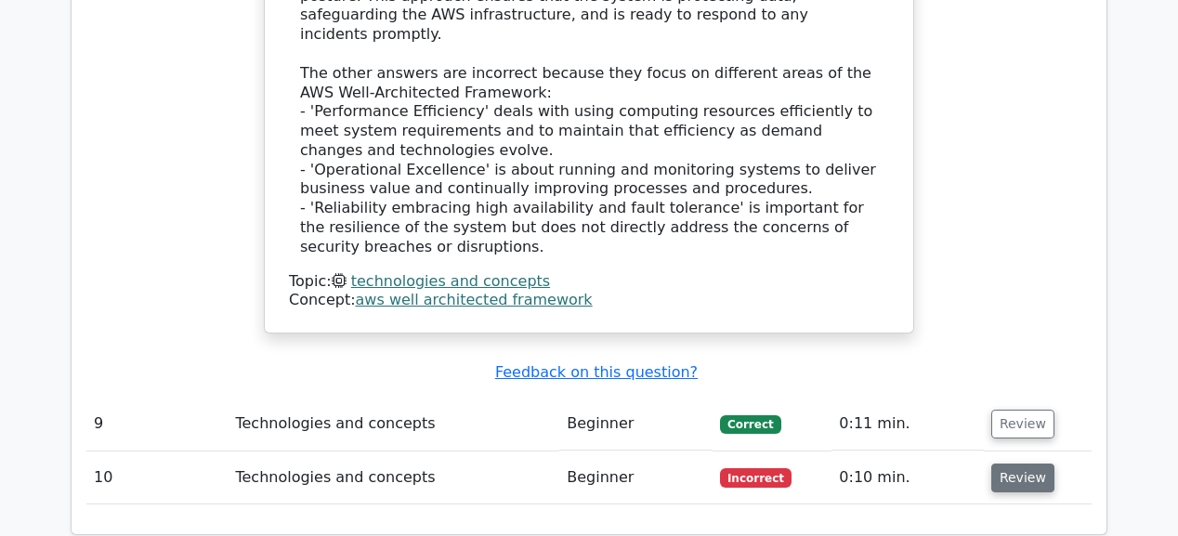
click at [1024, 464] on button "Review" at bounding box center [1023, 478] width 63 height 29
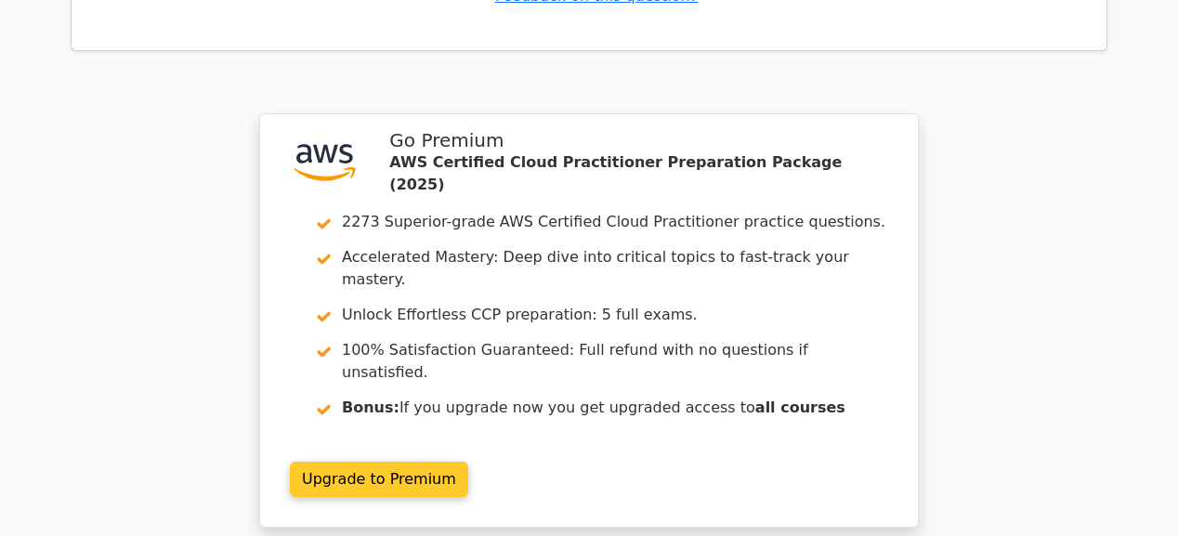
scroll to position [8781, 0]
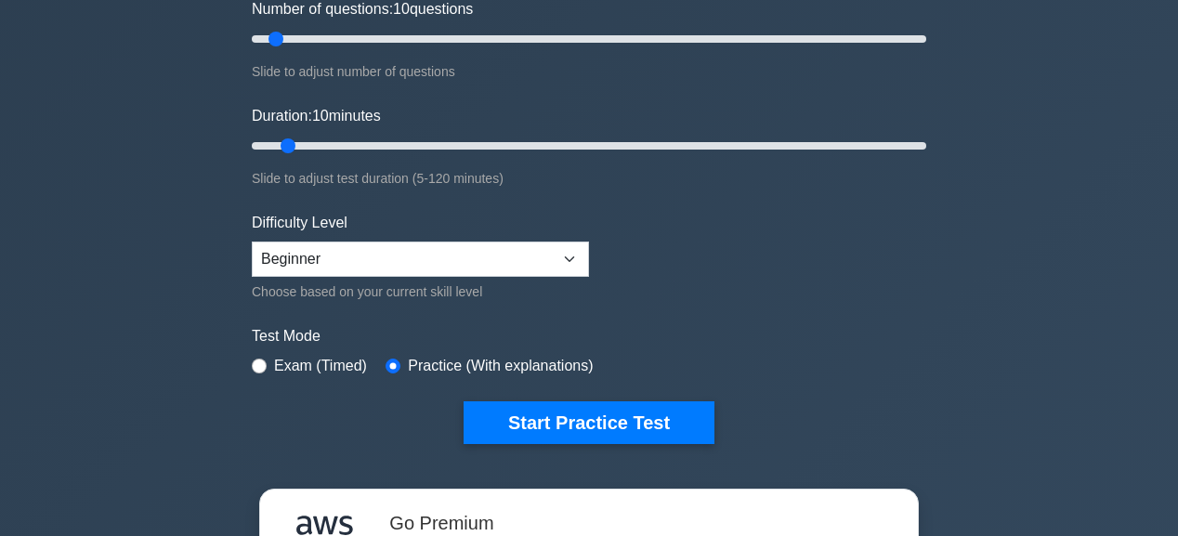
scroll to position [223, 0]
